Goal: Transaction & Acquisition: Purchase product/service

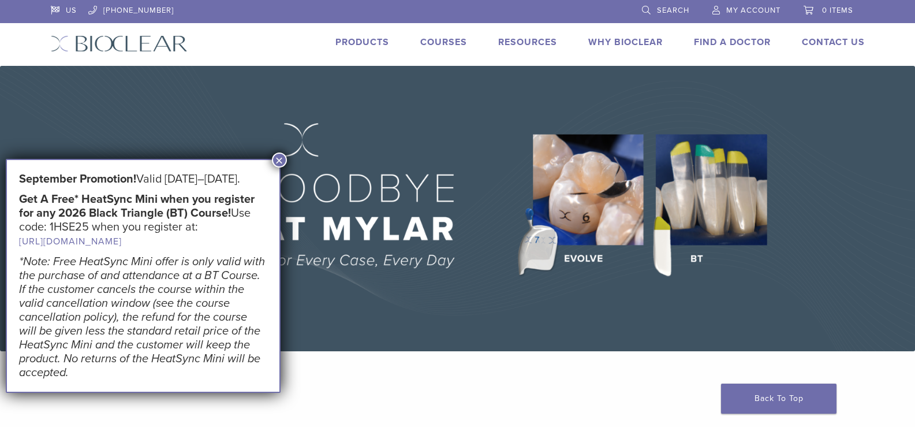
click at [755, 10] on span "My Account" at bounding box center [753, 10] width 54 height 9
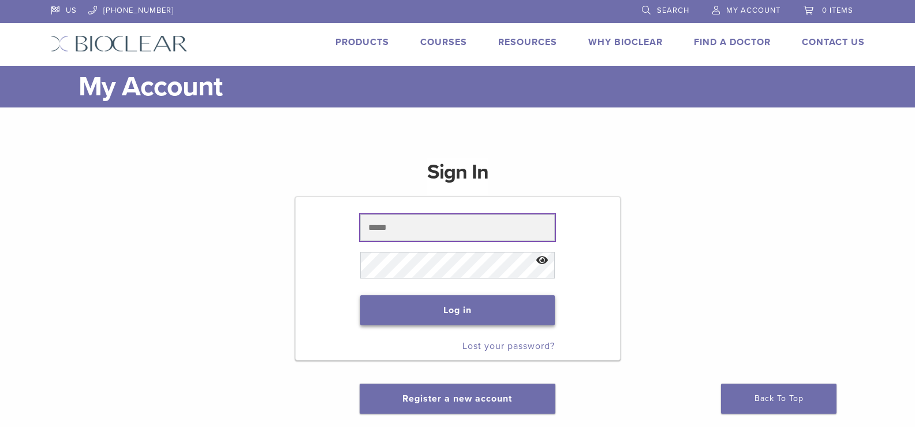
type input "**********"
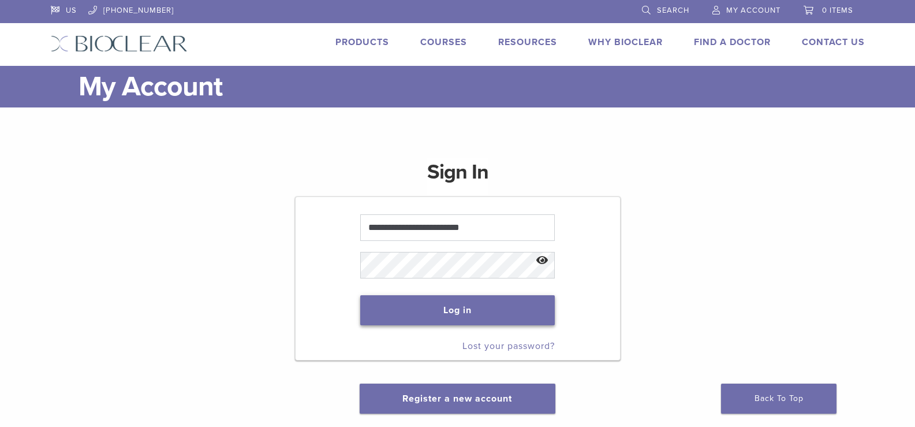
click at [467, 307] on button "Log in" at bounding box center [457, 310] width 195 height 30
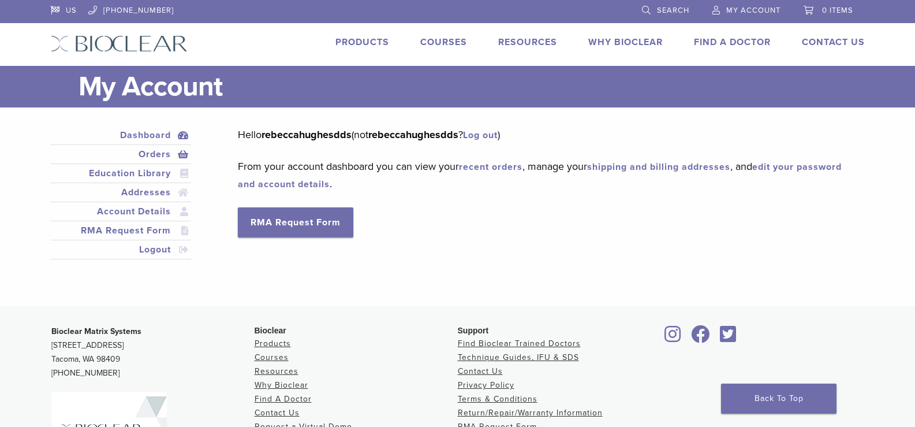
click at [150, 155] on link "Orders" at bounding box center [121, 154] width 136 height 14
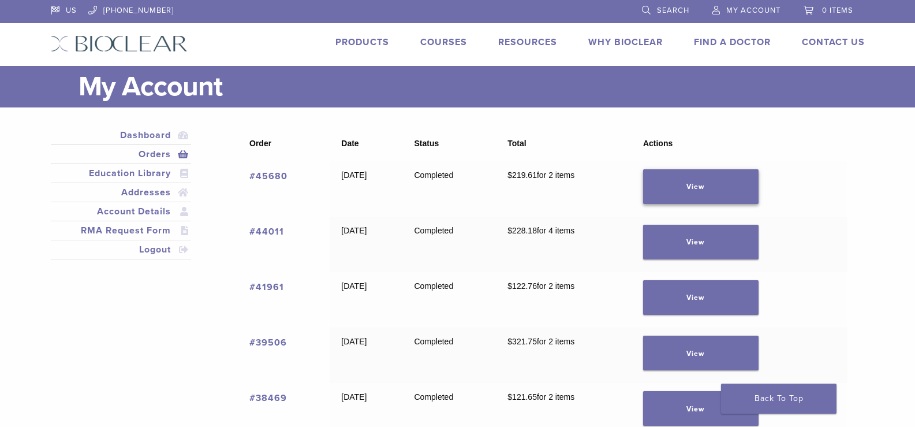
click at [701, 195] on link "View" at bounding box center [700, 186] width 115 height 35
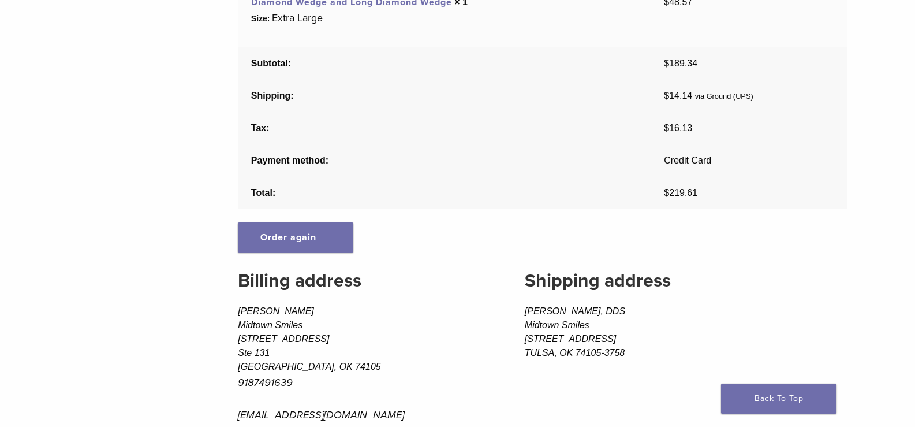
scroll to position [289, 0]
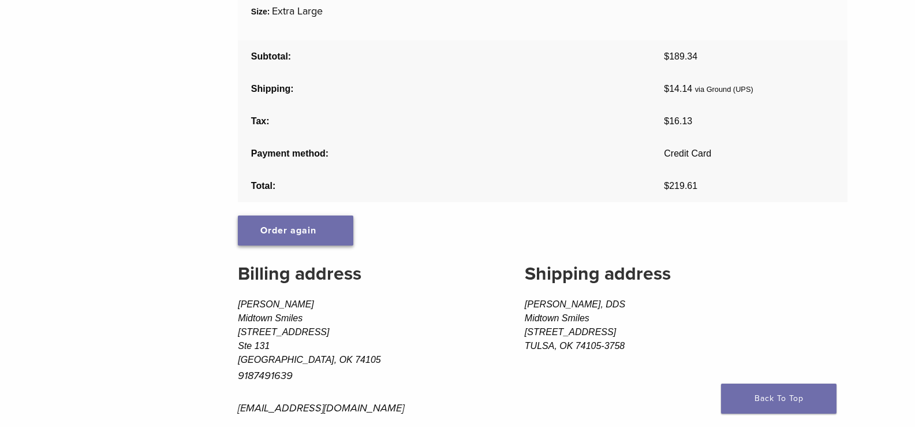
click at [335, 234] on link "Order again" at bounding box center [295, 230] width 115 height 30
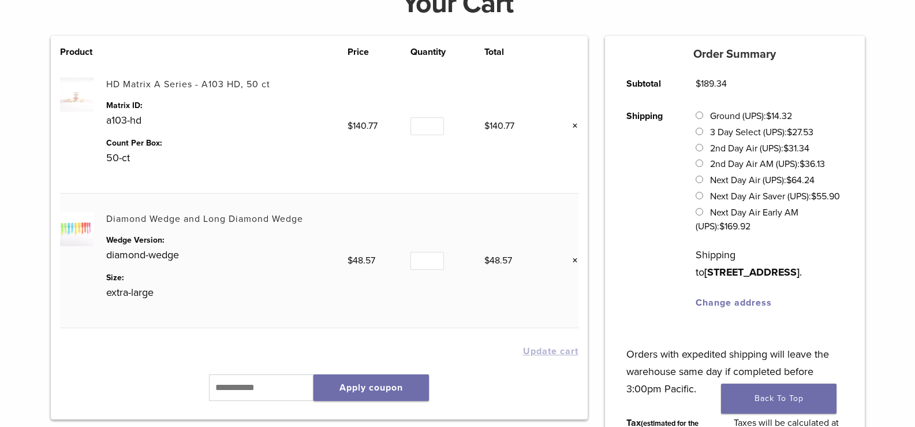
scroll to position [231, 0]
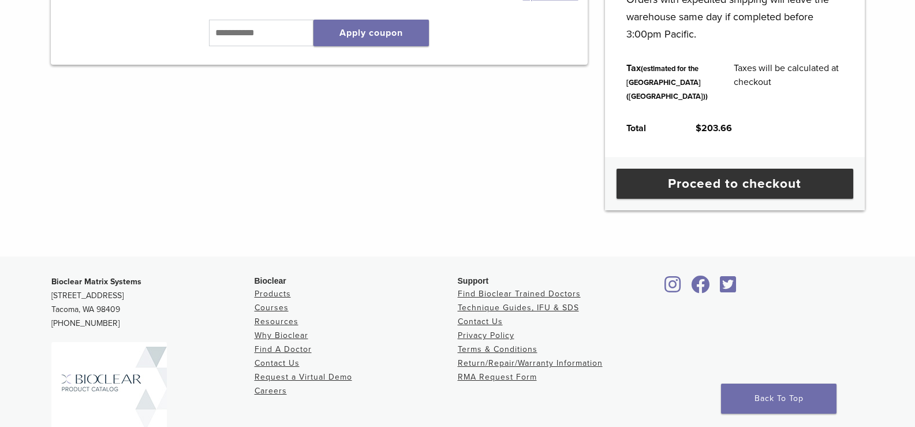
scroll to position [577, 0]
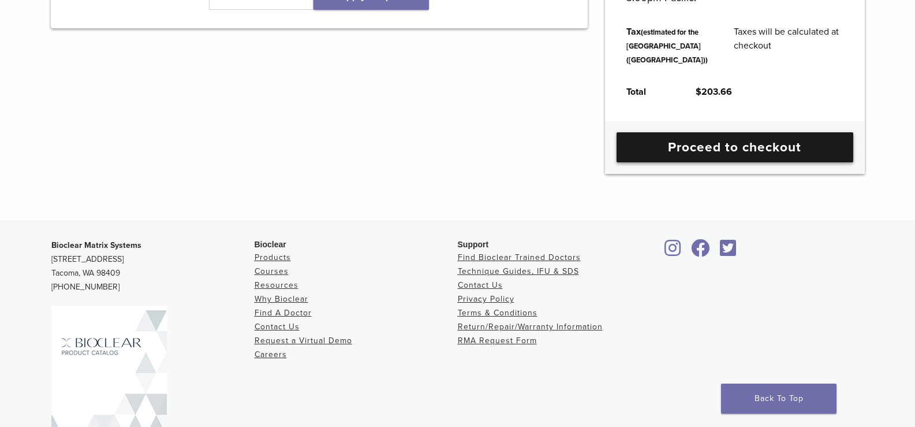
click at [751, 162] on link "Proceed to checkout" at bounding box center [734, 147] width 237 height 30
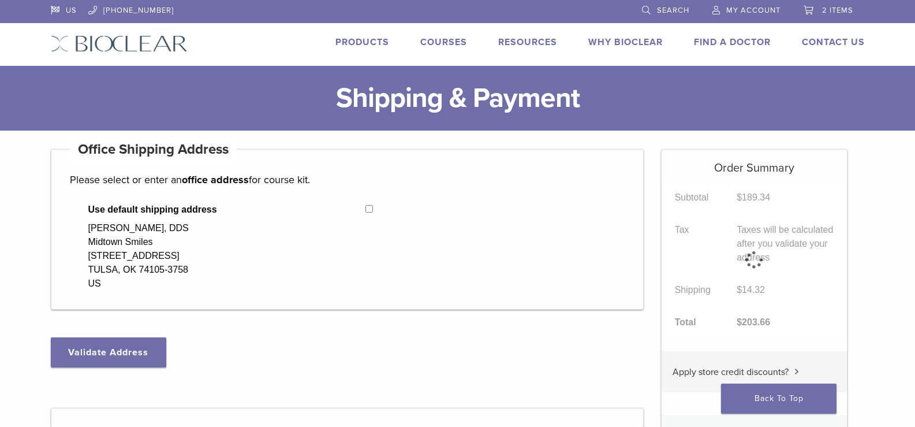
select select "**"
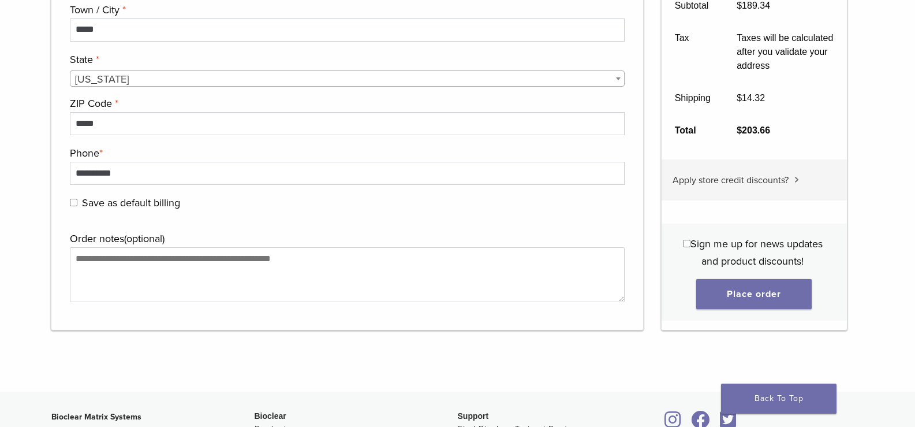
scroll to position [1046, 0]
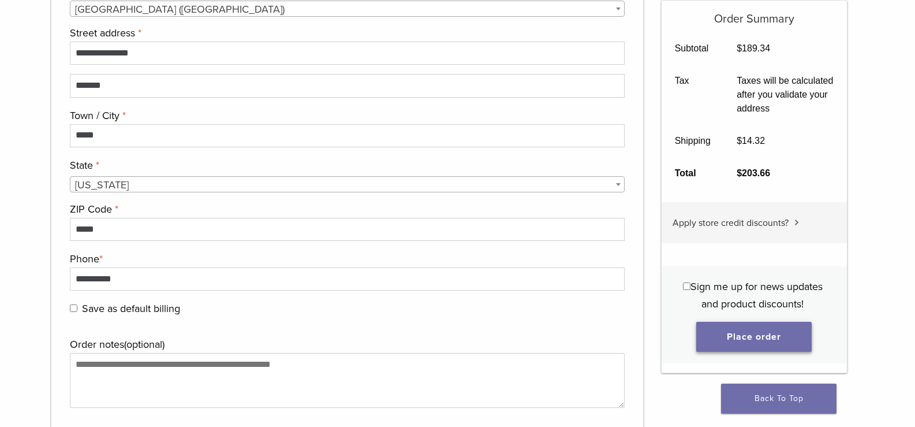
click at [766, 341] on button "Place order" at bounding box center [753, 336] width 115 height 30
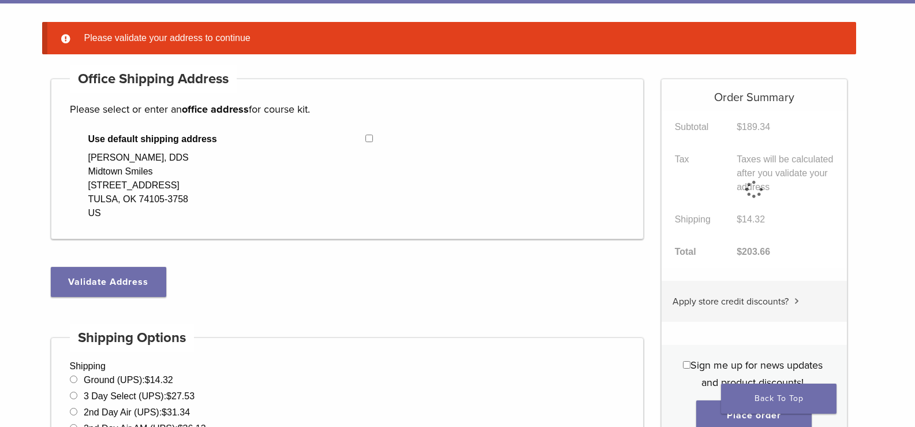
scroll to position [91, 0]
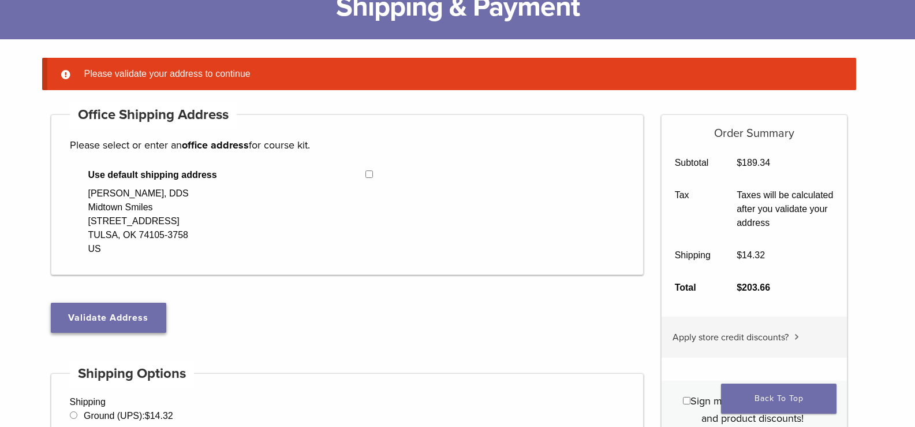
click at [104, 318] on button "Validate Address" at bounding box center [108, 317] width 115 height 30
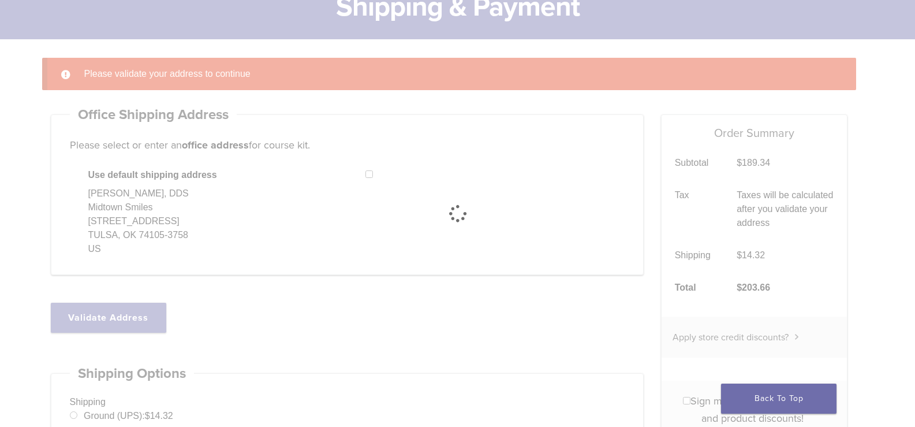
select select "**"
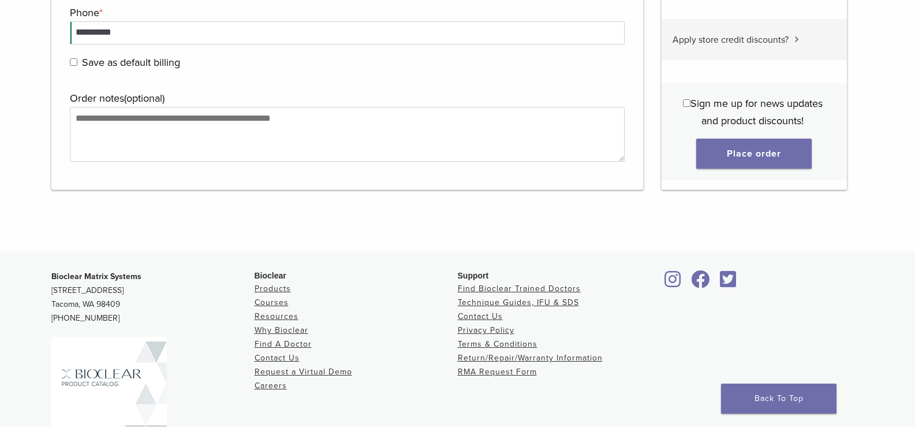
scroll to position [1418, 0]
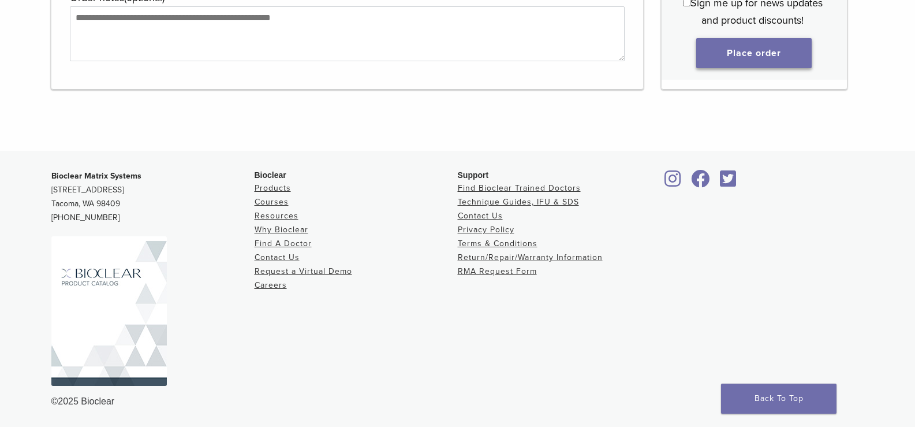
click at [735, 59] on button "Place order" at bounding box center [753, 53] width 115 height 30
